Goal: Communication & Community: Answer question/provide support

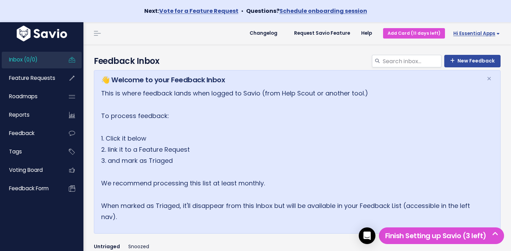
click at [470, 34] on span "Hi Essential Apps" at bounding box center [476, 33] width 47 height 5
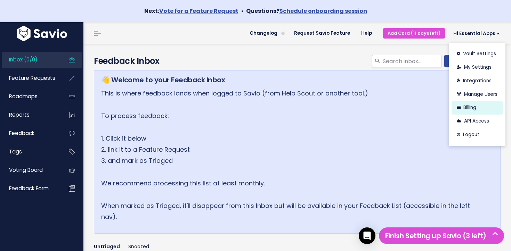
click at [475, 108] on link "Billing" at bounding box center [477, 108] width 51 height 14
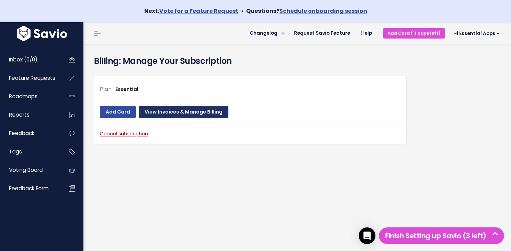
click at [201, 113] on link "View Invoices & Manage Billing" at bounding box center [184, 112] width 90 height 13
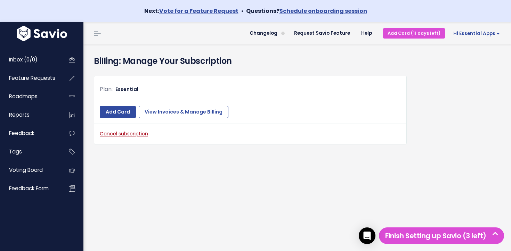
click at [474, 32] on span "Hi Essential Apps" at bounding box center [476, 33] width 47 height 5
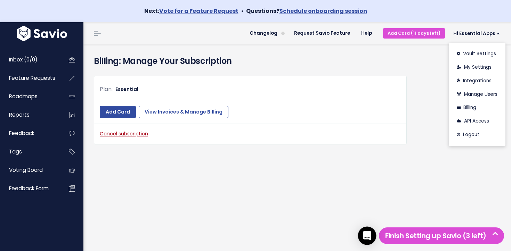
click at [364, 234] on icon "Open Intercom Messenger" at bounding box center [367, 236] width 9 height 9
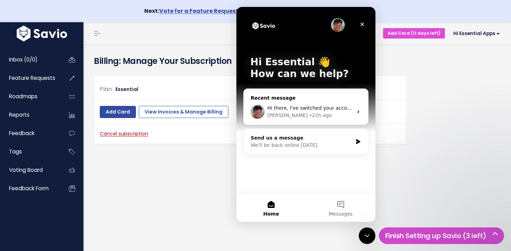
click at [311, 113] on div "Ryan • 22h ago" at bounding box center [310, 115] width 86 height 7
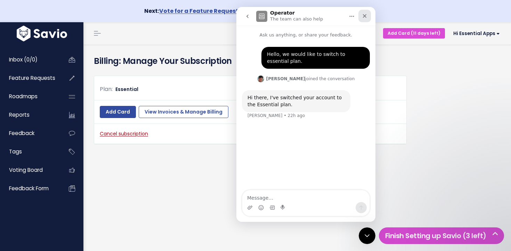
click at [367, 16] on icon "Close" at bounding box center [365, 16] width 6 height 6
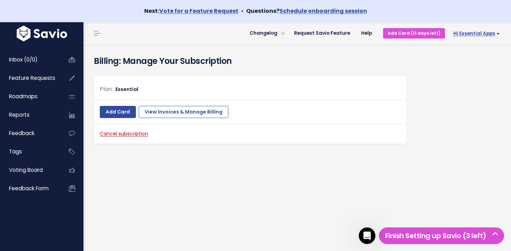
click at [474, 37] on link "Hi Essential Apps" at bounding box center [475, 33] width 60 height 11
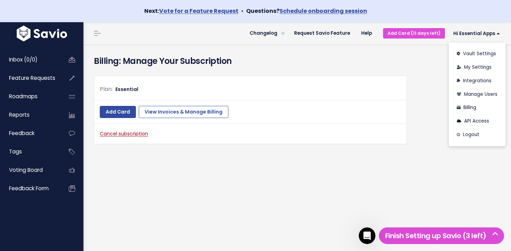
click at [369, 99] on div "Plan: Essential" at bounding box center [250, 92] width 312 height 16
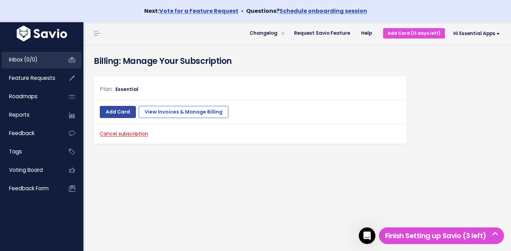
click at [34, 59] on span "Inbox (0/0)" at bounding box center [23, 59] width 29 height 7
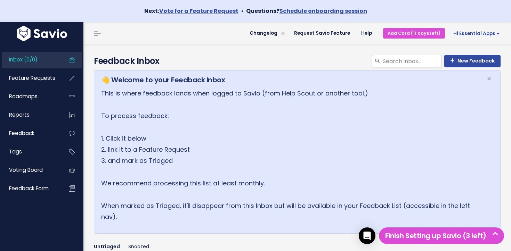
click at [476, 35] on span "Hi Essential Apps" at bounding box center [476, 33] width 47 height 5
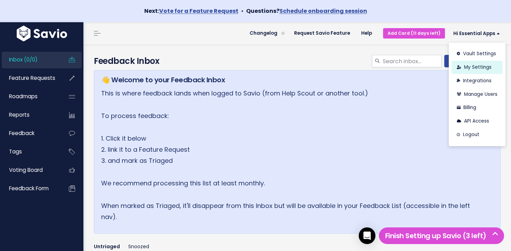
click at [478, 68] on link "My Settings" at bounding box center [477, 68] width 51 height 14
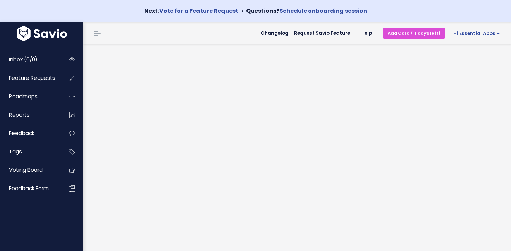
click at [471, 33] on span "Hi Essential Apps" at bounding box center [476, 33] width 47 height 5
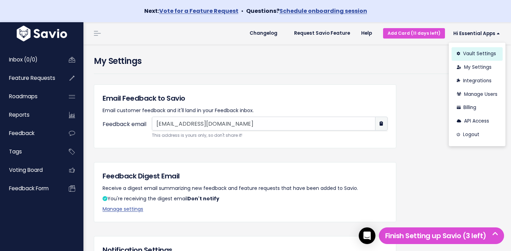
click at [474, 56] on link "Vault Settings" at bounding box center [477, 54] width 51 height 14
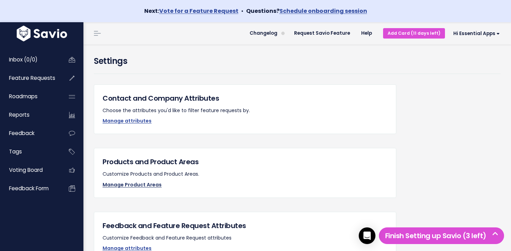
click at [142, 185] on link "Manage Product Areas" at bounding box center [132, 184] width 59 height 7
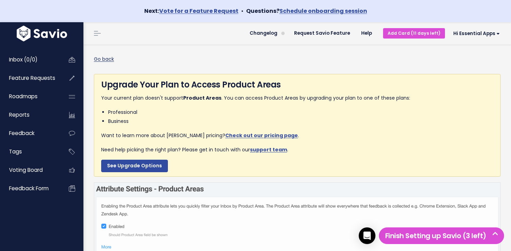
click at [104, 57] on link "Go back" at bounding box center [104, 59] width 20 height 7
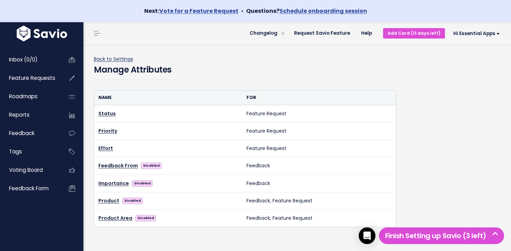
click at [112, 59] on link "Back to Settings" at bounding box center [113, 59] width 39 height 7
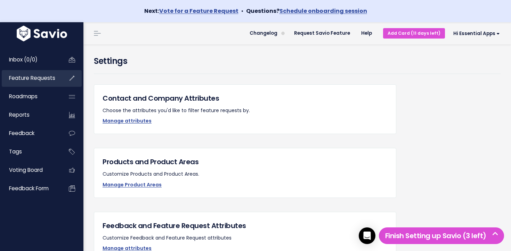
click at [35, 80] on span "Feature Requests" at bounding box center [32, 77] width 46 height 7
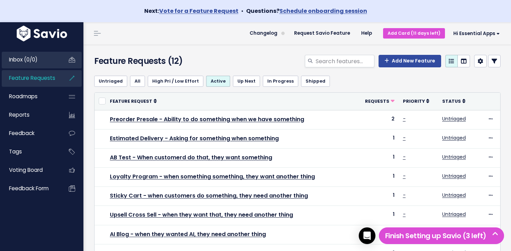
click at [42, 60] on link "Inbox (0/0)" at bounding box center [30, 60] width 56 height 16
click at [33, 58] on span "Inbox (0/0)" at bounding box center [23, 59] width 29 height 7
click at [46, 61] on link "Inbox (0/0)" at bounding box center [30, 60] width 56 height 16
click at [44, 62] on link "Inbox (0/0)" at bounding box center [30, 60] width 56 height 16
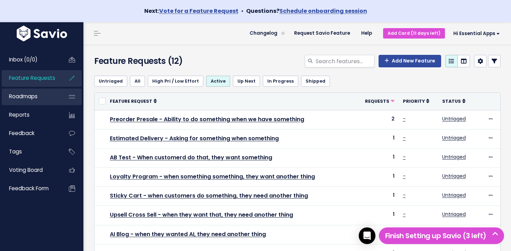
click at [37, 96] on span "Roadmaps" at bounding box center [23, 96] width 29 height 7
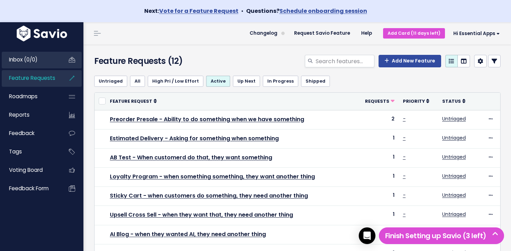
click at [33, 58] on span "Inbox (0/0)" at bounding box center [23, 59] width 29 height 7
click at [30, 63] on span "Inbox (0/0)" at bounding box center [23, 59] width 29 height 7
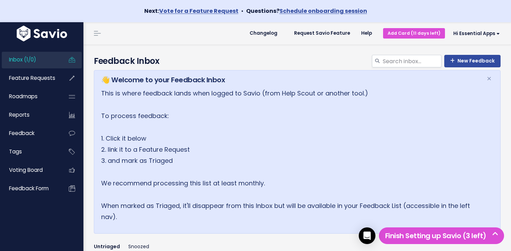
scroll to position [118, 0]
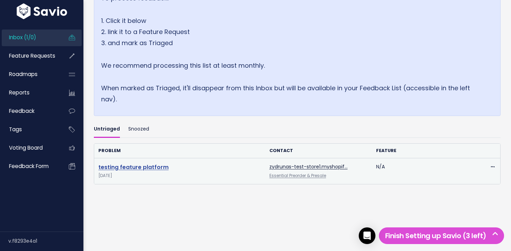
click at [147, 168] on link "testing feature platform" at bounding box center [133, 167] width 70 height 8
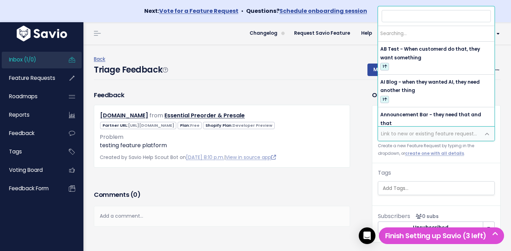
click at [412, 135] on span "Link to new or existing feature request..." at bounding box center [429, 133] width 96 height 7
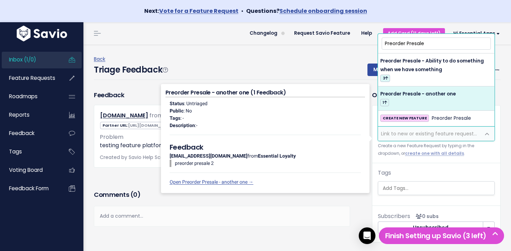
type input "Preorder Presale"
select select "64352"
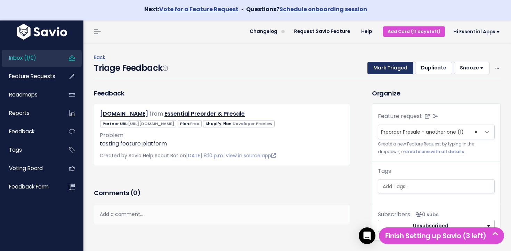
click at [396, 66] on button "Mark Triaged" at bounding box center [390, 68] width 46 height 13
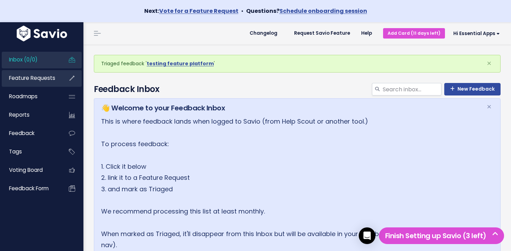
click at [46, 81] on span "Feature Requests" at bounding box center [32, 77] width 46 height 7
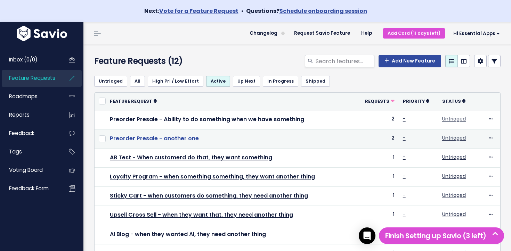
click at [172, 139] on link "Preorder Presale - another one" at bounding box center [154, 139] width 89 height 8
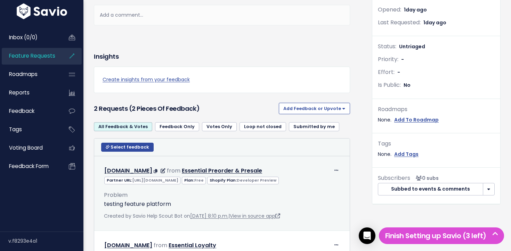
scroll to position [163, 0]
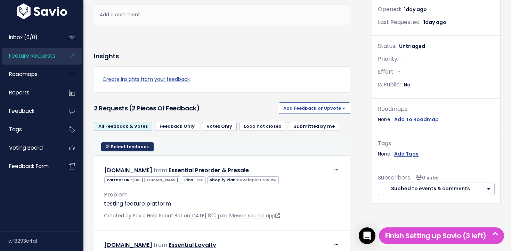
click at [117, 148] on span "Select feedback" at bounding box center [130, 147] width 39 height 6
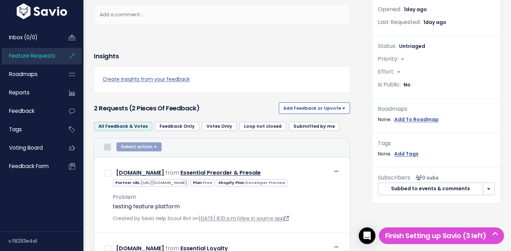
click at [108, 148] on input "checkbox" at bounding box center [107, 147] width 7 height 7
checkbox input "true"
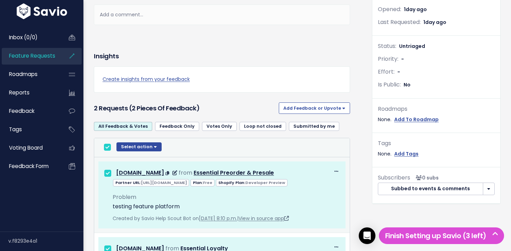
scroll to position [203, 0]
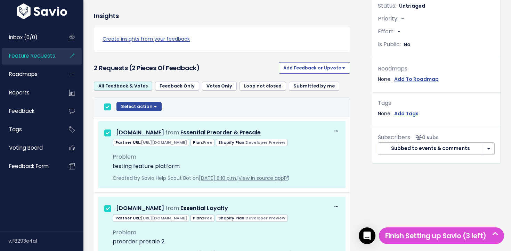
click at [103, 108] on div "Select action Compose Email to 2 Contacts Copy 2 Emails to Clipboard Move 2 Fee…" at bounding box center [222, 107] width 242 height 10
click at [109, 108] on input "checkbox" at bounding box center [107, 107] width 7 height 7
checkbox input "false"
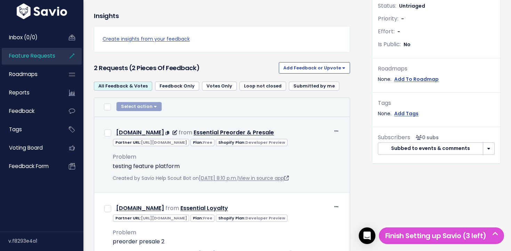
scroll to position [267, 0]
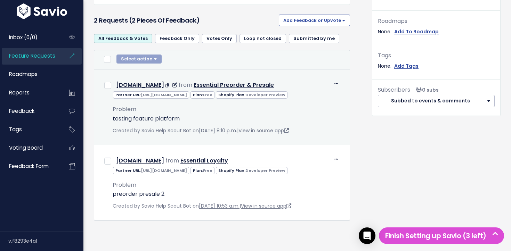
drag, startPoint x: 149, startPoint y: 78, endPoint x: 225, endPoint y: 82, distance: 76.6
click at [224, 90] on div "Partner URL: https://partners.shopify.com/2314587/stores/96559595850 Plan: Free…" at bounding box center [226, 94] width 238 height 9
click at [289, 127] on link "View in source app" at bounding box center [263, 130] width 50 height 7
drag, startPoint x: 198, startPoint y: 107, endPoint x: 112, endPoint y: 114, distance: 86.4
click at [112, 114] on div "Problem testing feature platform Created by Savio Help Scout Bot on Sept. 27, 2…" at bounding box center [226, 117] width 238 height 36
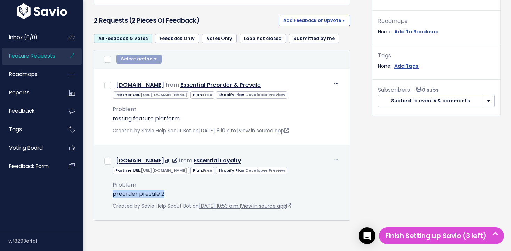
drag, startPoint x: 171, startPoint y: 198, endPoint x: 104, endPoint y: 193, distance: 66.6
click at [104, 193] on div "Problem preorder presale 2 Created by Savio Help Scout Bot on Sept. 26, 2025, 1…" at bounding box center [222, 193] width 246 height 36
drag, startPoint x: 104, startPoint y: 193, endPoint x: 173, endPoint y: 198, distance: 69.1
click at [173, 198] on div "Problem preorder presale 2 Created by Savio Help Scout Bot on Sept. 26, 2025, 1…" at bounding box center [222, 193] width 246 height 36
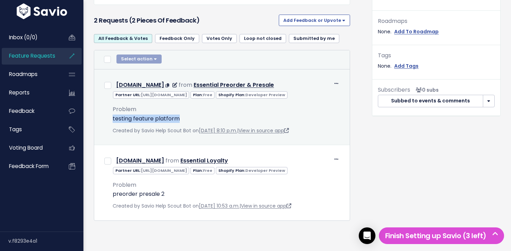
drag, startPoint x: 181, startPoint y: 115, endPoint x: 111, endPoint y: 109, distance: 69.8
click at [111, 109] on div "Problem testing feature platform Created by Savio Help Scout Bot on Sept. 27, 2…" at bounding box center [226, 117] width 238 height 36
drag, startPoint x: 111, startPoint y: 109, endPoint x: 193, endPoint y: 118, distance: 82.2
click at [193, 118] on div "Problem testing feature platform Created by Savio Help Scout Bot on Sept. 27, 2…" at bounding box center [226, 117] width 238 height 36
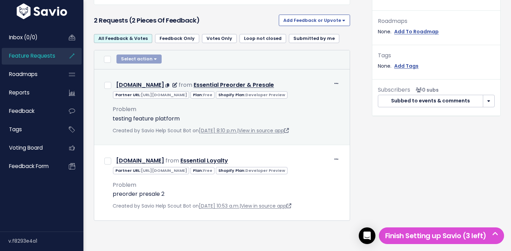
click at [191, 115] on p "testing feature platform" at bounding box center [226, 119] width 227 height 8
drag, startPoint x: 191, startPoint y: 112, endPoint x: 116, endPoint y: 111, distance: 75.1
click at [116, 115] on p "testing feature platform" at bounding box center [226, 119] width 227 height 8
drag, startPoint x: 116, startPoint y: 111, endPoint x: 165, endPoint y: 111, distance: 49.4
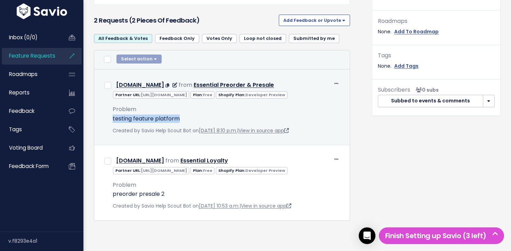
click at [165, 115] on p "testing feature platform" at bounding box center [226, 119] width 227 height 8
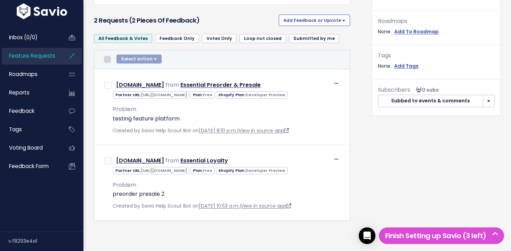
click at [107, 56] on input "checkbox" at bounding box center [107, 59] width 7 height 7
checkbox input "true"
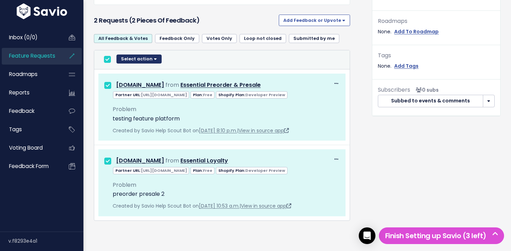
click at [139, 55] on button "Select action" at bounding box center [138, 59] width 45 height 9
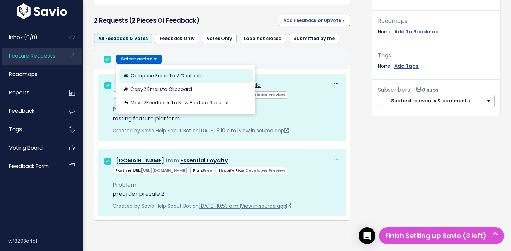
click at [171, 69] on button "Compose Email to 2 Contacts" at bounding box center [185, 76] width 133 height 14
